Goal: Task Accomplishment & Management: Manage account settings

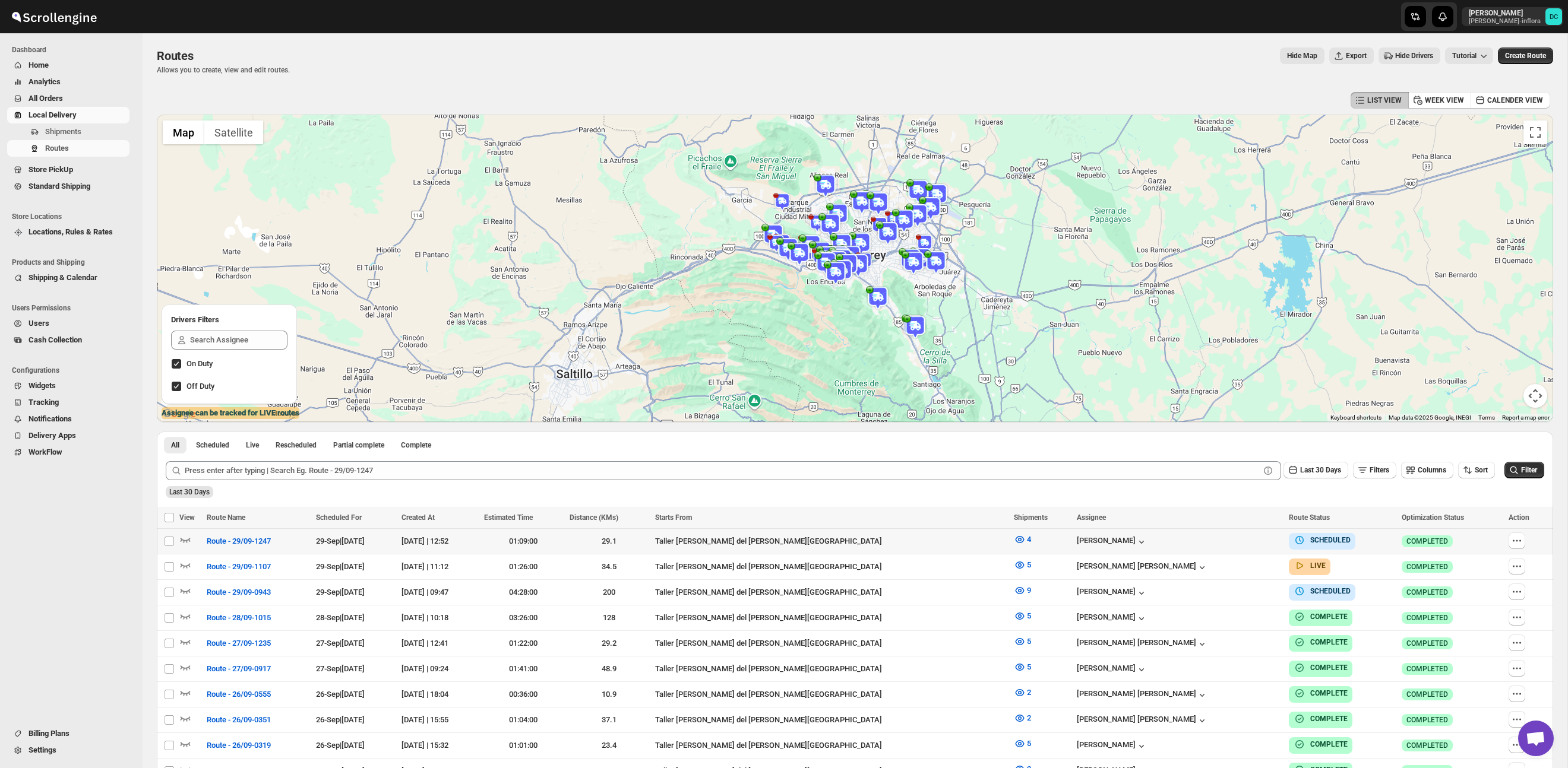
click at [1523, 542] on div at bounding box center [1527, 541] width 37 height 18
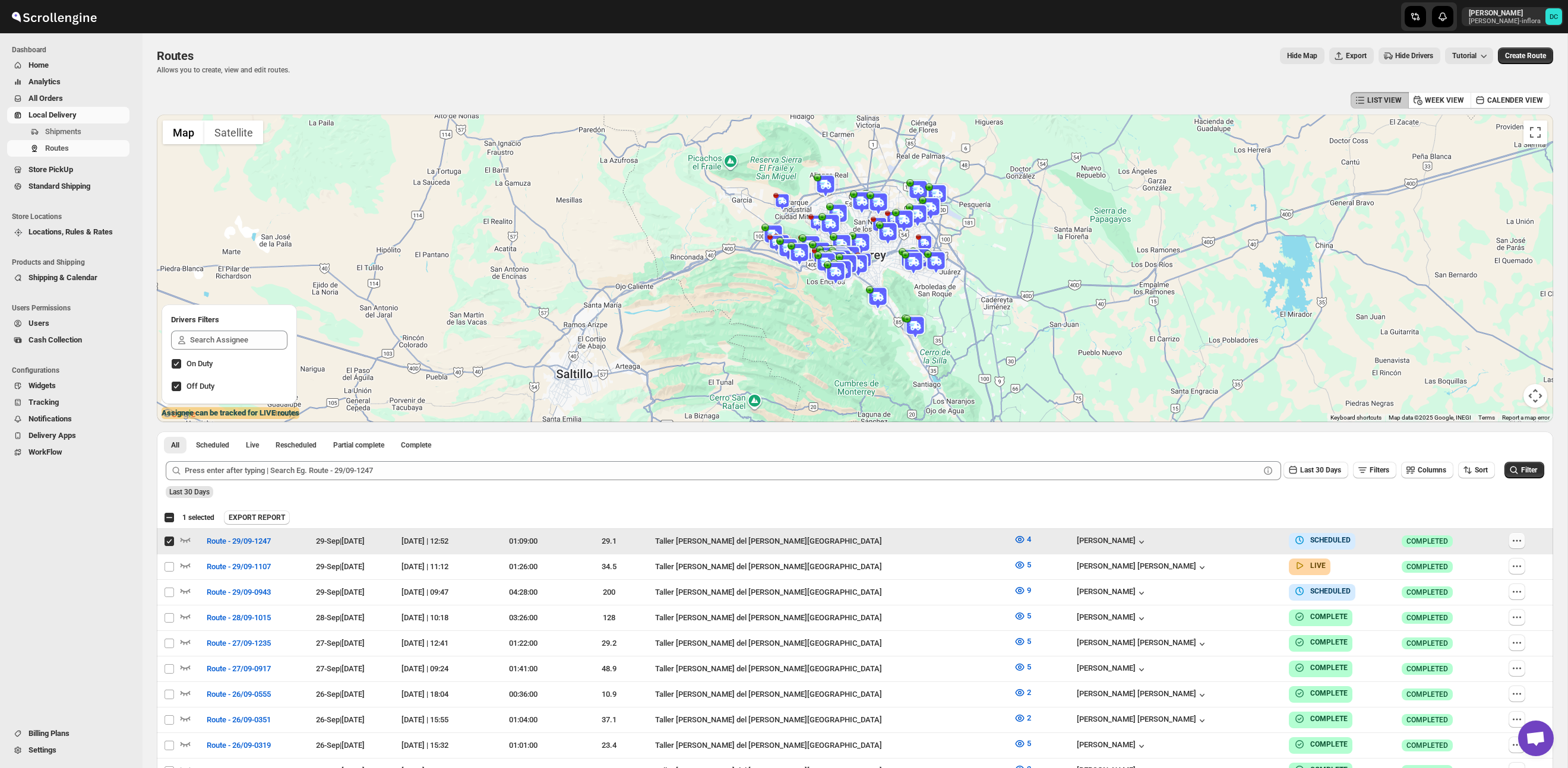
click at [1514, 544] on icon "button" at bounding box center [1516, 541] width 12 height 12
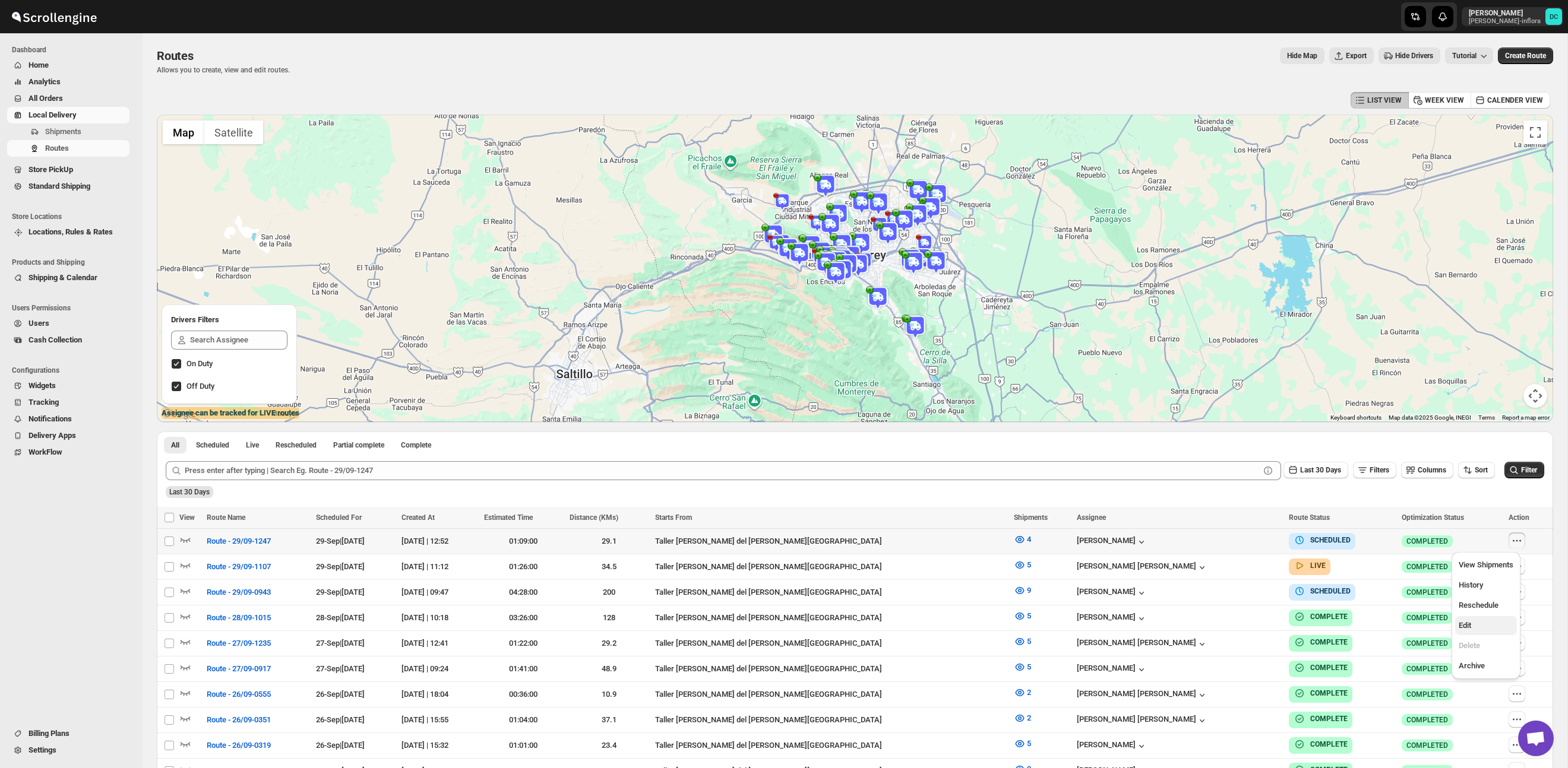
click at [1486, 631] on span "Edit" at bounding box center [1485, 625] width 55 height 12
checkbox input "true"
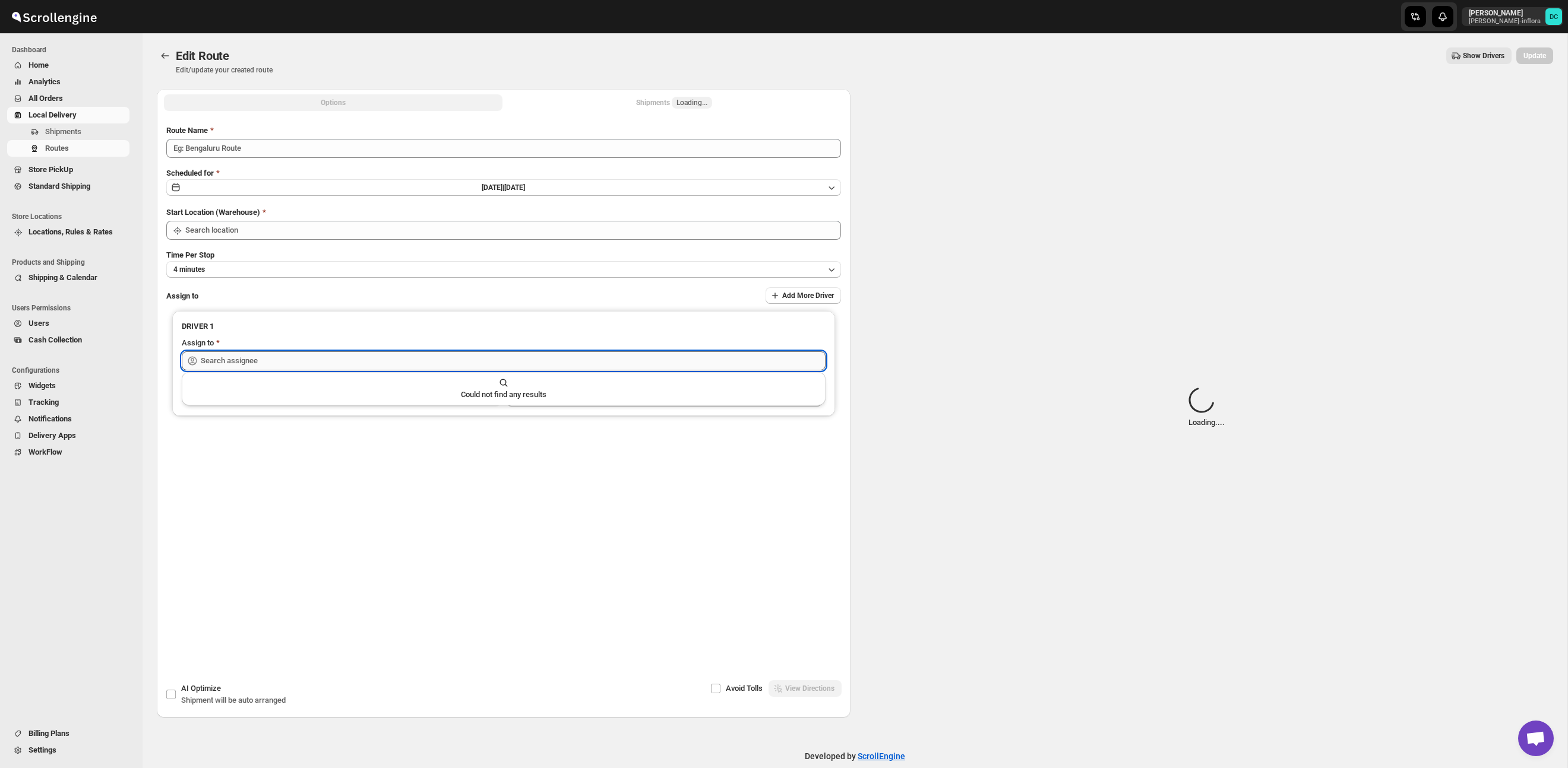
type input "Route - 29/09-1247"
click at [529, 361] on input "text" at bounding box center [512, 361] width 624 height 19
click at [531, 360] on input "text" at bounding box center [512, 361] width 624 height 19
type input "Taller [PERSON_NAME] del [PERSON_NAME][GEOGRAPHIC_DATA]"
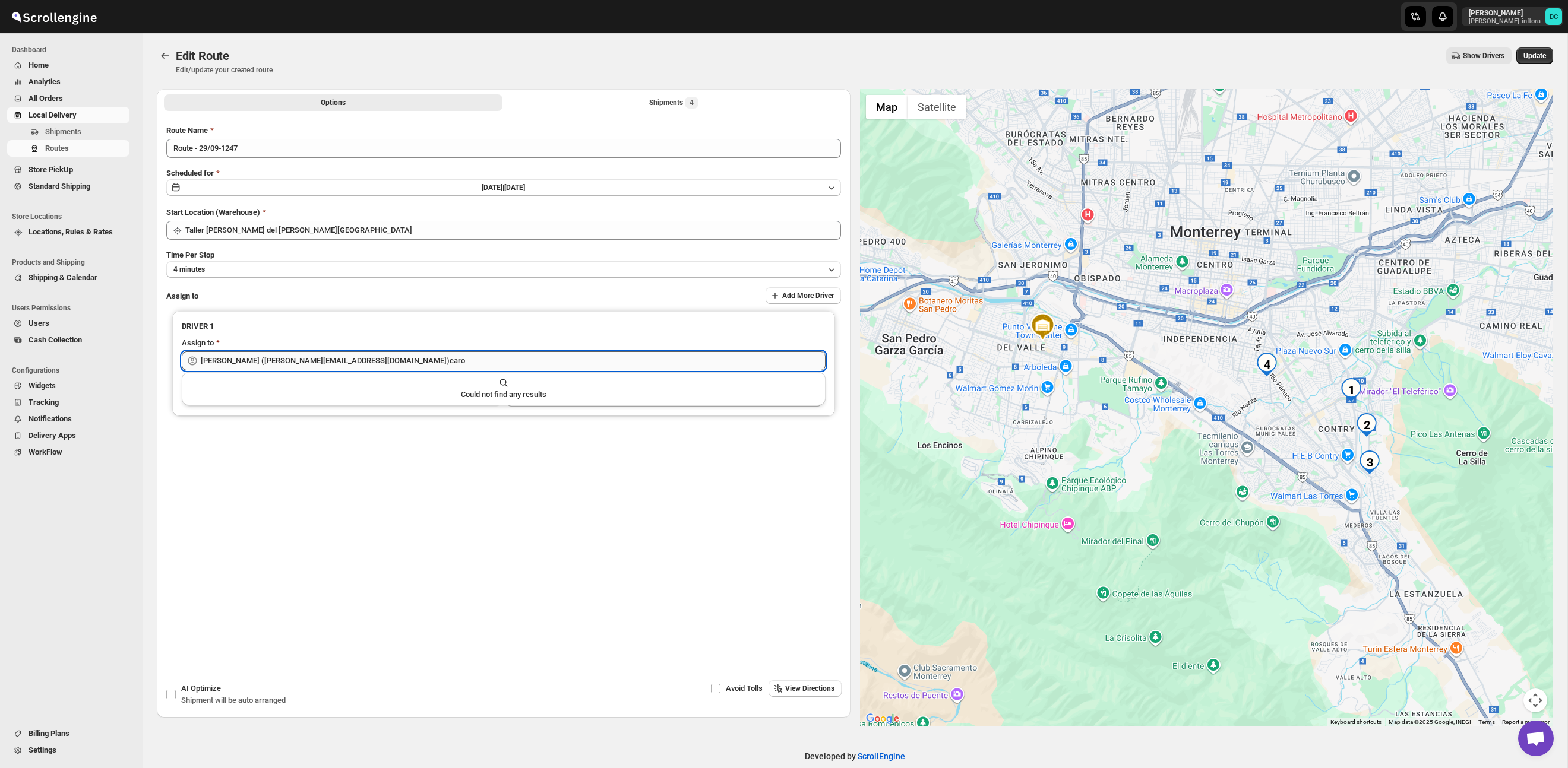
click at [535, 357] on input "[PERSON_NAME] ([PERSON_NAME][EMAIL_ADDRESS][DOMAIN_NAME])caro" at bounding box center [512, 361] width 624 height 19
click at [535, 358] on input "[PERSON_NAME] ([PERSON_NAME][EMAIL_ADDRESS][DOMAIN_NAME])caro" at bounding box center [512, 361] width 624 height 19
click at [535, 357] on input "[PERSON_NAME] ([PERSON_NAME][EMAIL_ADDRESS][DOMAIN_NAME])caro" at bounding box center [512, 361] width 624 height 19
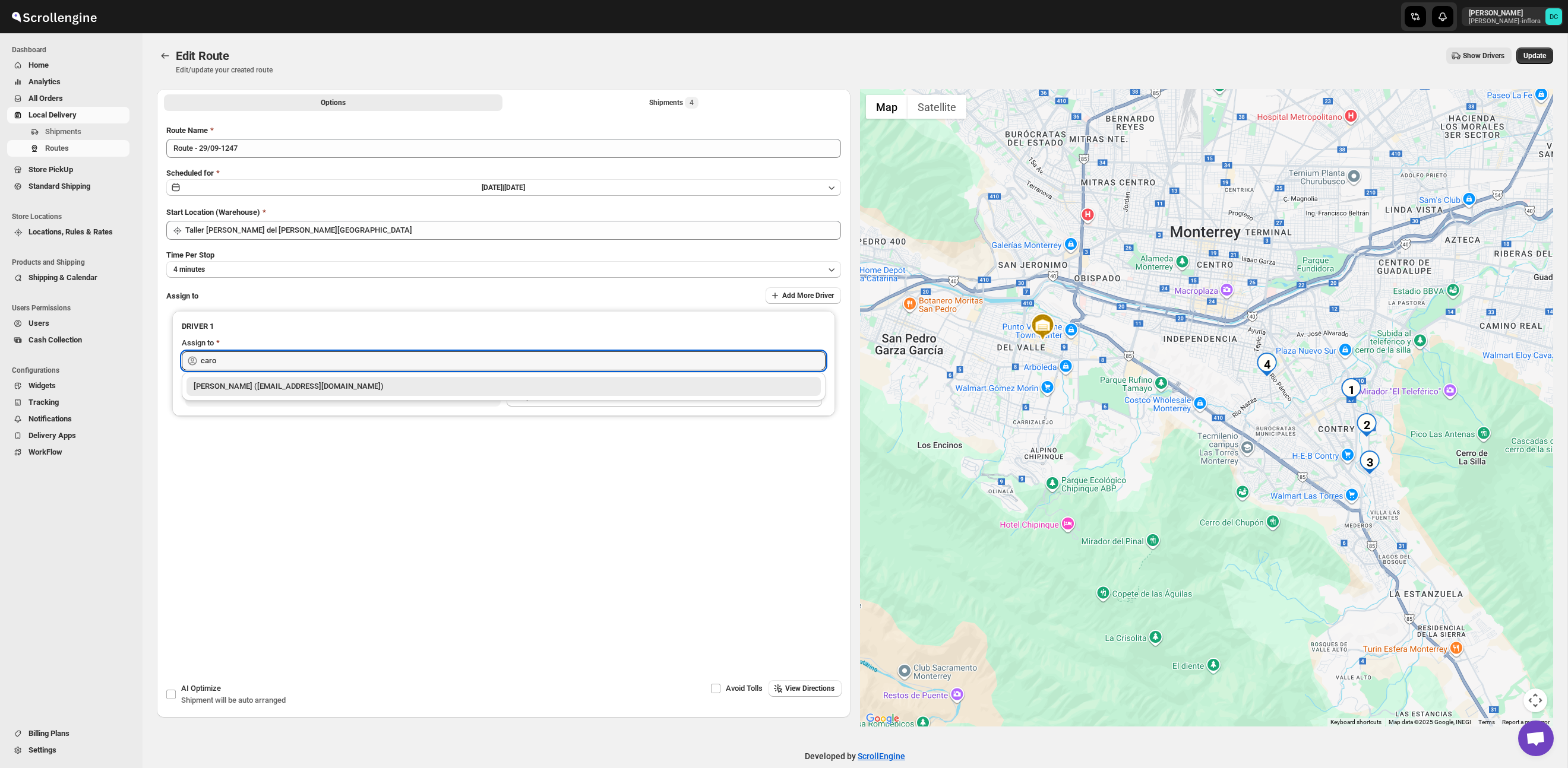
click at [463, 386] on div "[PERSON_NAME] ([EMAIL_ADDRESS][DOMAIN_NAME])" at bounding box center [504, 386] width 620 height 12
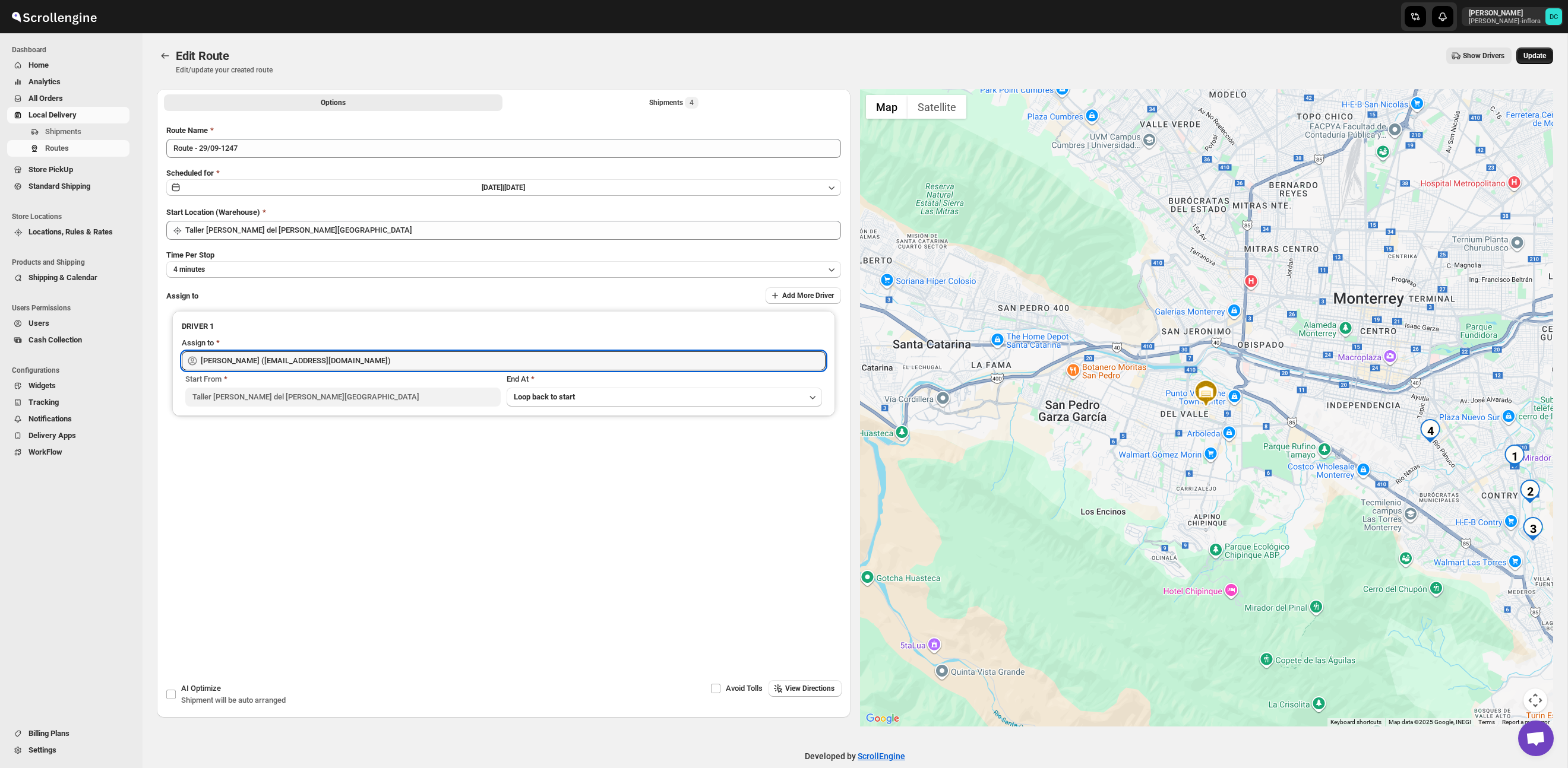
type input "[PERSON_NAME] ([EMAIL_ADDRESS][DOMAIN_NAME])"
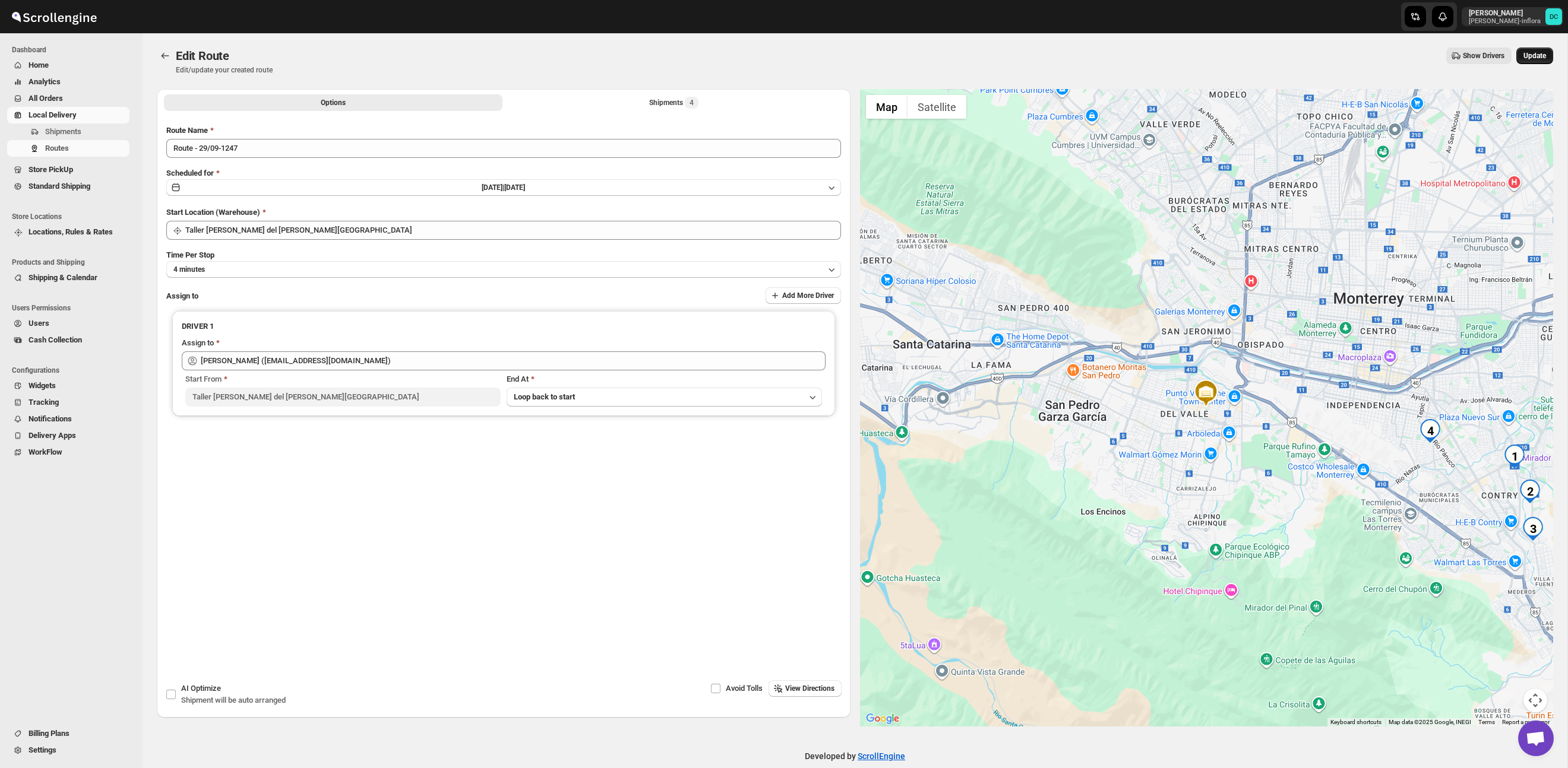
click at [1526, 58] on span "Update" at bounding box center [1535, 56] width 22 height 9
